Goal: Information Seeking & Learning: Understand process/instructions

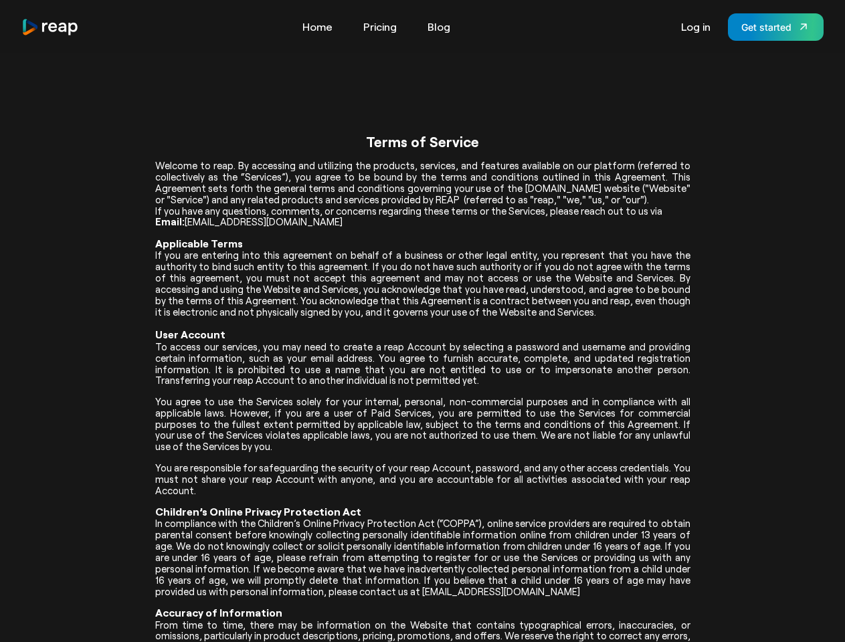
click at [422, 321] on p "If you are entering into this agreement on behalf of a business or other legal …" at bounding box center [422, 295] width 535 height 91
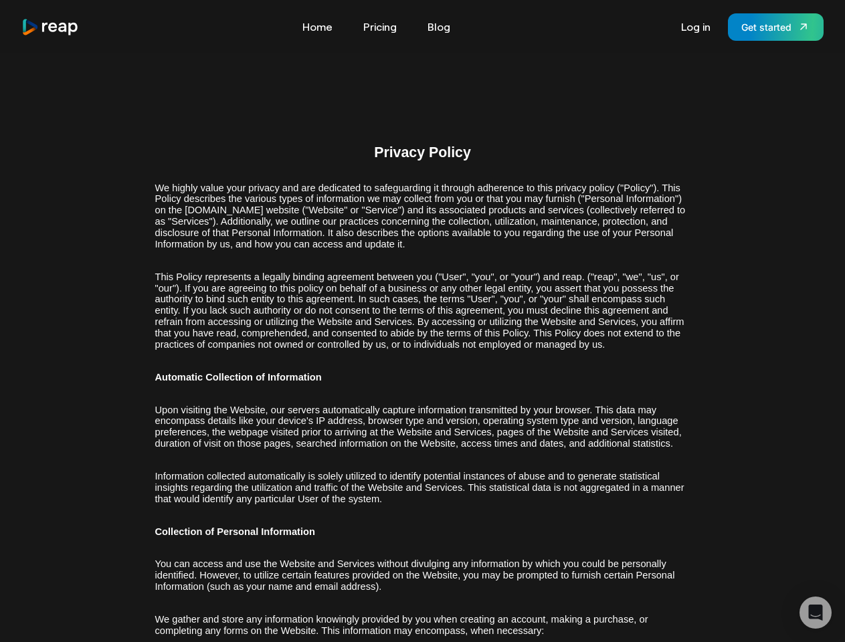
click at [422, 321] on span "This Policy represents a legally binding agreement between you ("User", "you", …" at bounding box center [419, 311] width 529 height 78
click at [815, 613] on icon "Open Intercom Messenger" at bounding box center [816, 613] width 14 height 16
